Goal: Task Accomplishment & Management: Complete application form

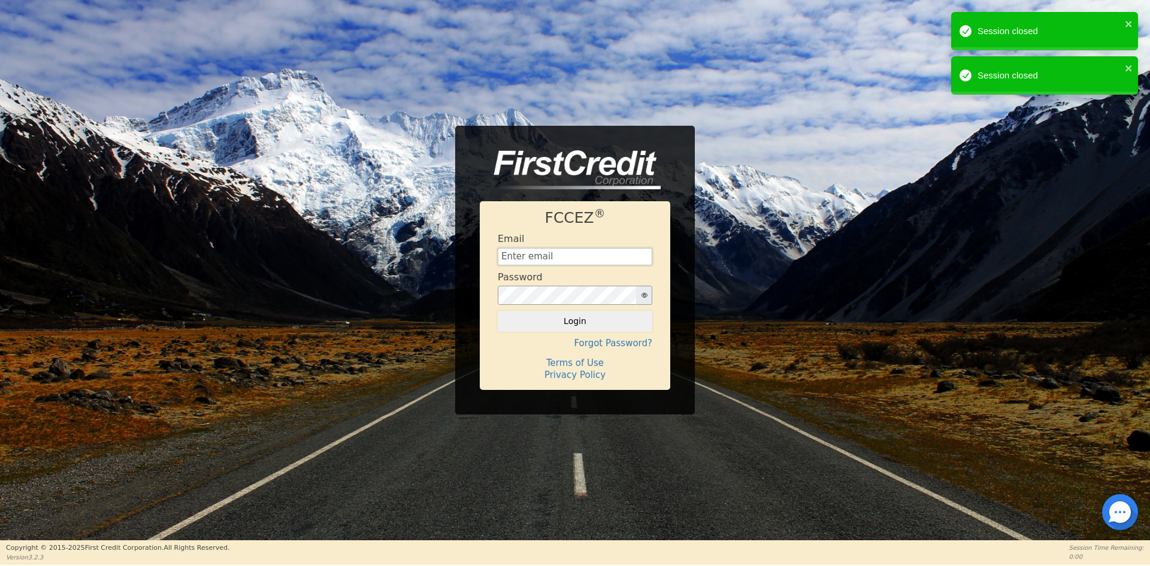
click at [547, 259] on input "text" at bounding box center [575, 257] width 155 height 18
type input "[EMAIL_ADDRESS][DOMAIN_NAME]"
click at [596, 326] on button "Login" at bounding box center [575, 321] width 155 height 20
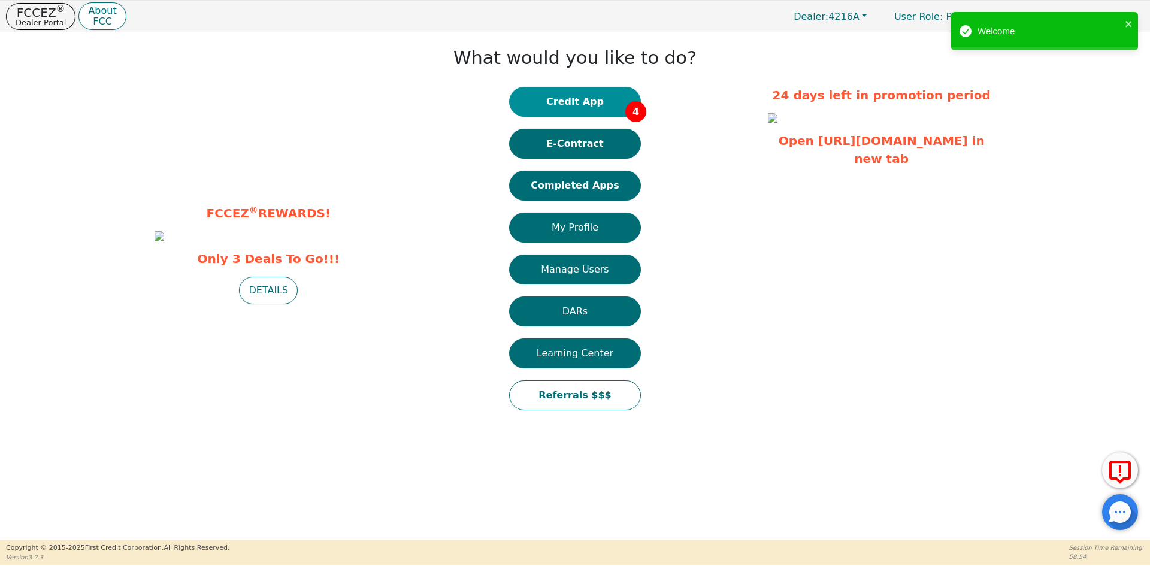
click at [552, 109] on button "Credit App 4" at bounding box center [575, 102] width 132 height 30
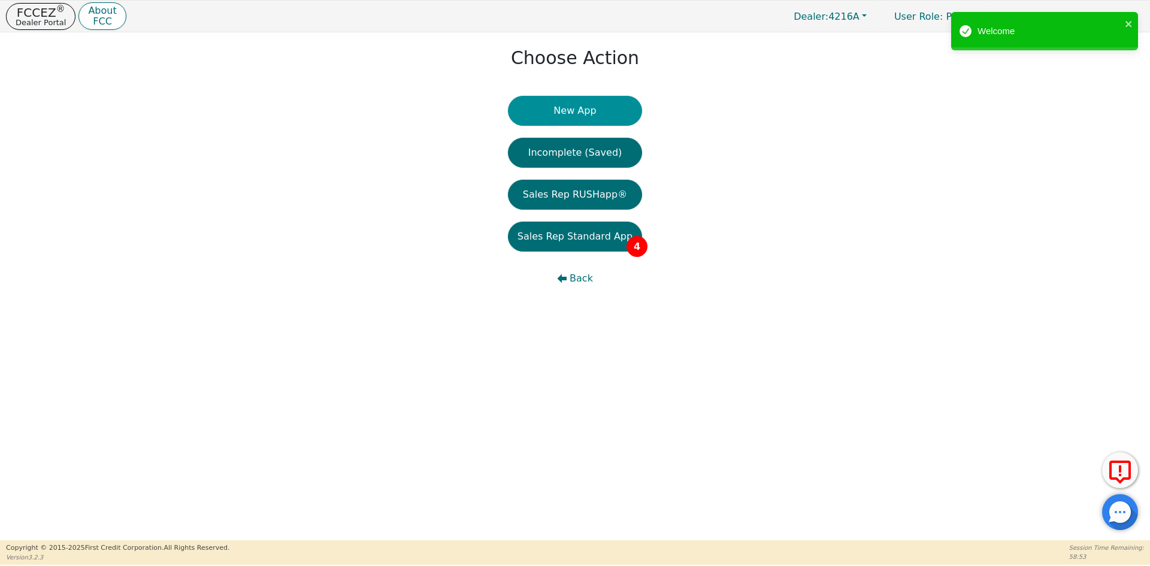
click at [553, 111] on button "New App" at bounding box center [575, 111] width 134 height 30
click at [519, 236] on button "Sales Rep Standard App 4" at bounding box center [575, 237] width 134 height 30
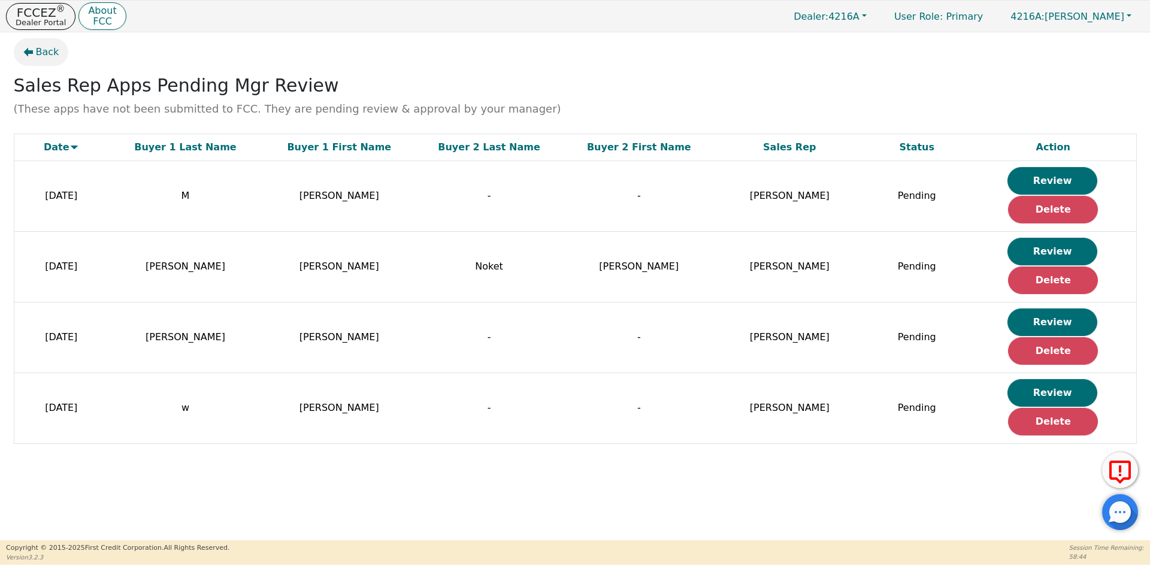
click at [32, 55] on icon "button" at bounding box center [28, 52] width 10 height 10
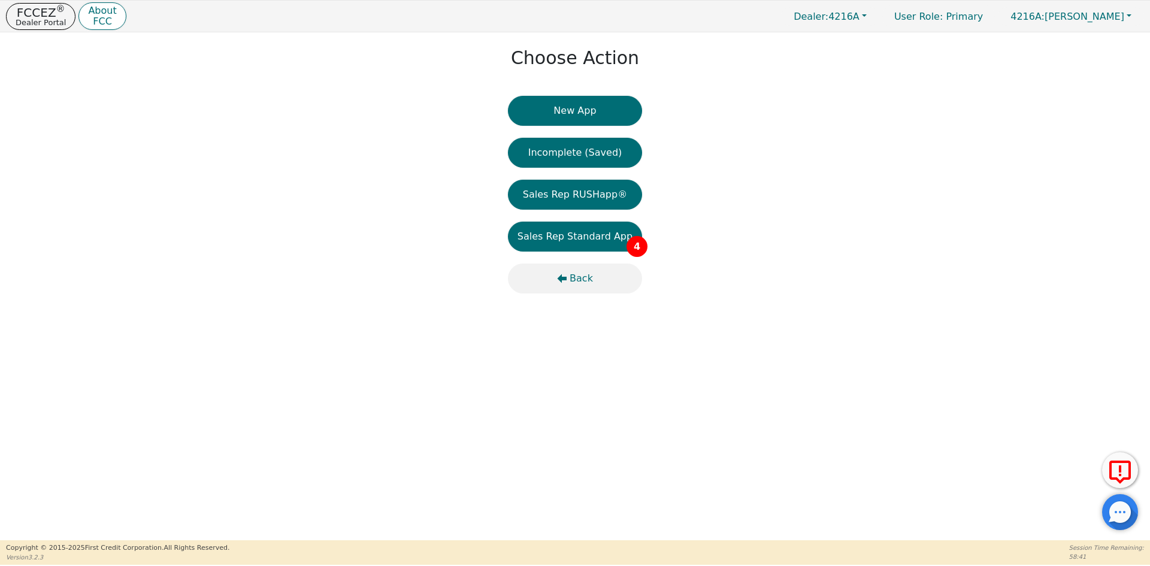
click at [570, 278] on button "Back" at bounding box center [575, 279] width 134 height 30
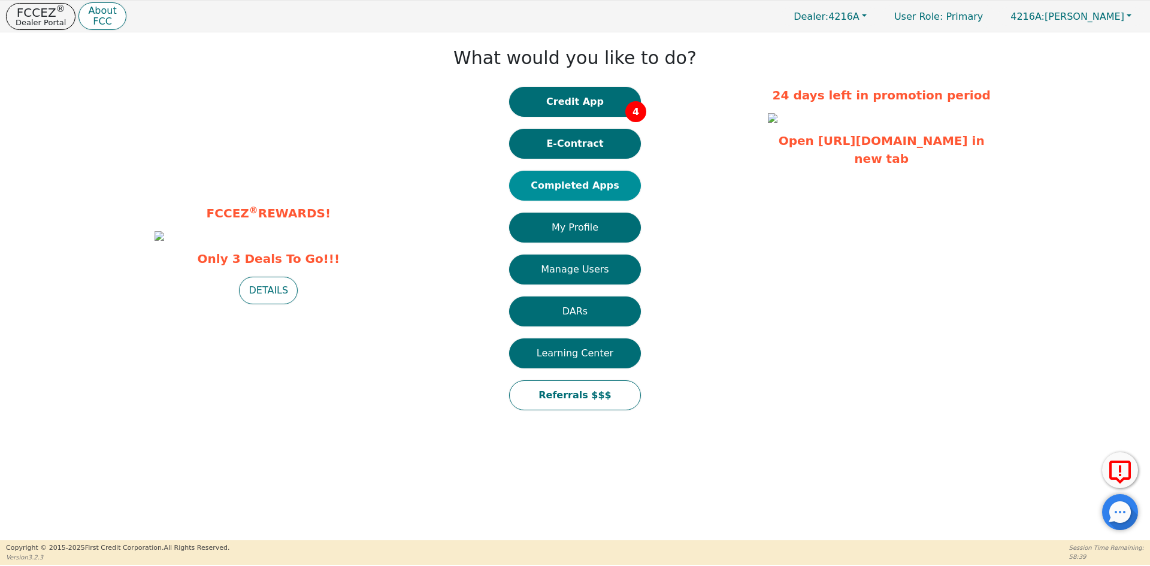
click at [572, 188] on button "Completed Apps" at bounding box center [575, 186] width 132 height 30
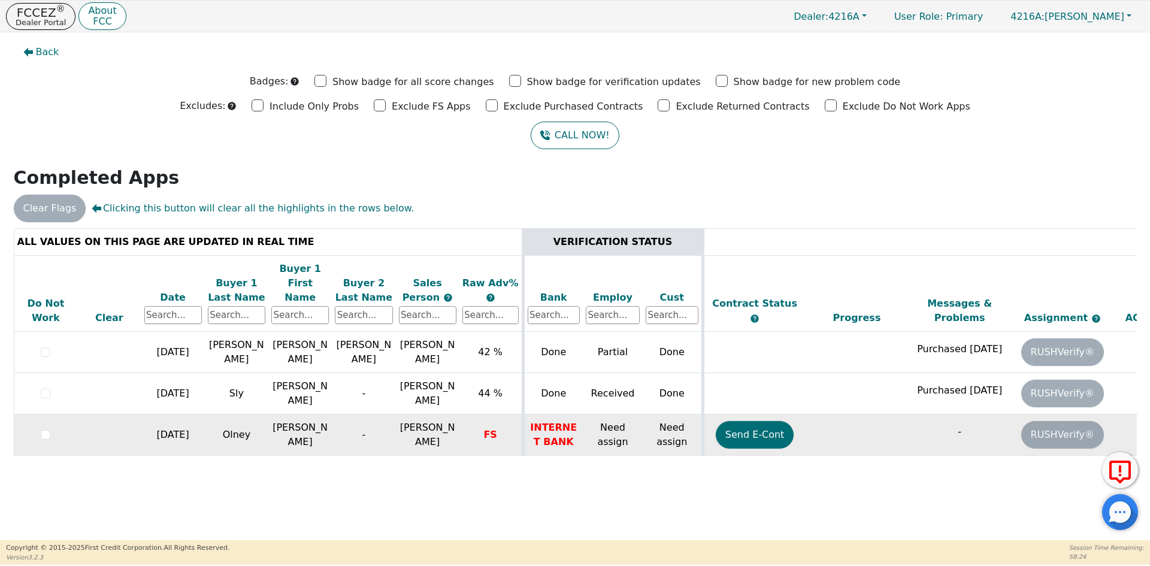
click at [545, 427] on td "INTERNET BANK" at bounding box center [553, 435] width 60 height 41
